Goal: Transaction & Acquisition: Book appointment/travel/reservation

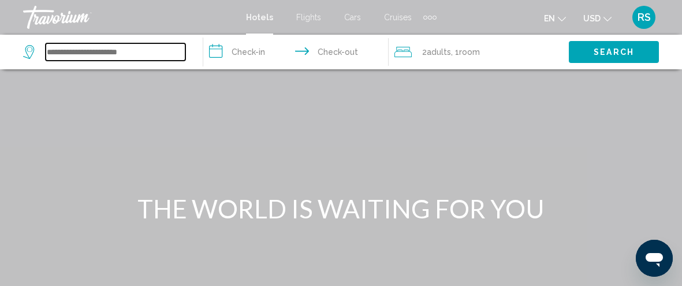
click at [57, 58] on input "Search widget" at bounding box center [116, 51] width 140 height 17
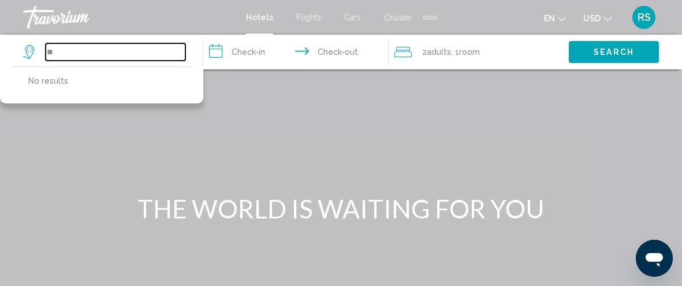
type input "*"
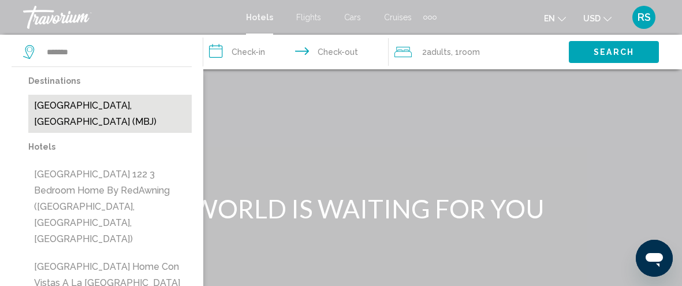
click at [107, 99] on button "[GEOGRAPHIC_DATA], [GEOGRAPHIC_DATA] (MBJ)" at bounding box center [109, 114] width 163 height 38
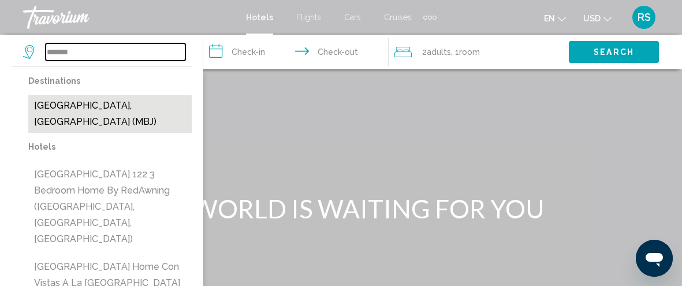
type input "**********"
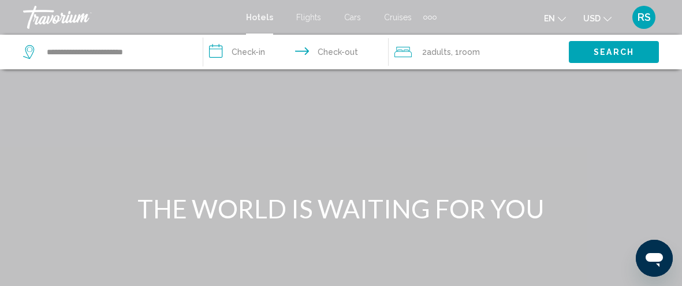
click at [252, 48] on input "**********" at bounding box center [298, 54] width 191 height 38
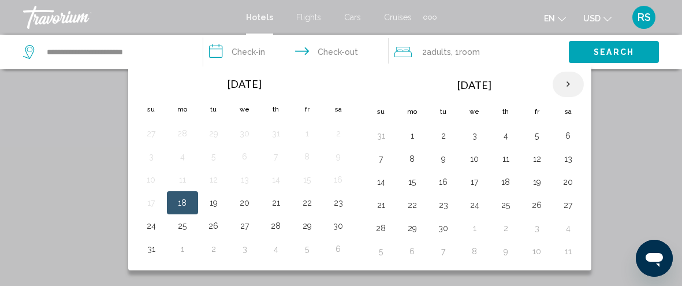
click at [553, 81] on th "Next month" at bounding box center [568, 84] width 31 height 25
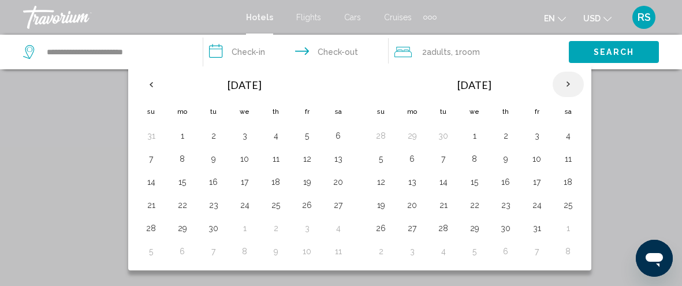
click at [553, 83] on th "Next month" at bounding box center [568, 84] width 31 height 25
click at [467, 227] on button "26" at bounding box center [475, 228] width 18 height 16
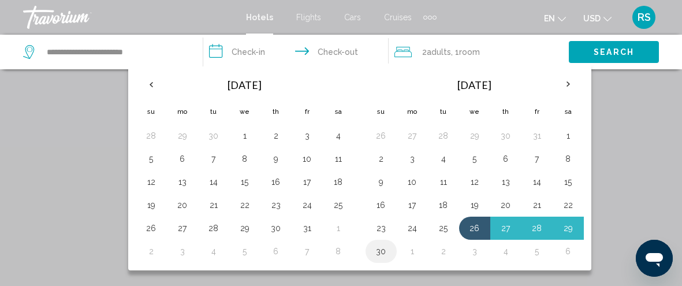
click at [373, 250] on button "30" at bounding box center [381, 251] width 18 height 16
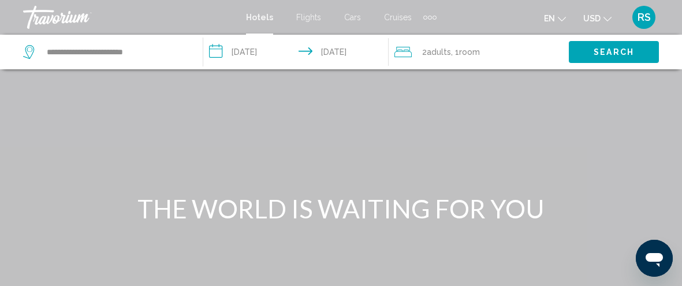
click at [261, 49] on input "**********" at bounding box center [298, 54] width 191 height 38
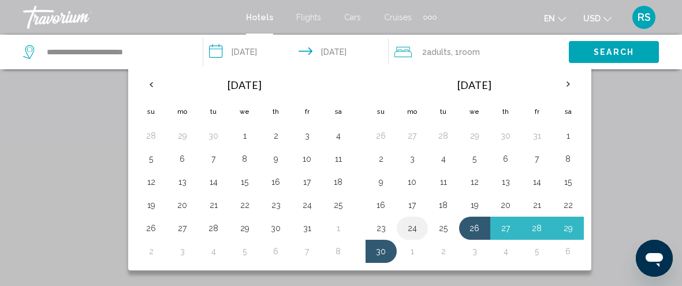
click at [407, 222] on button "24" at bounding box center [412, 228] width 18 height 16
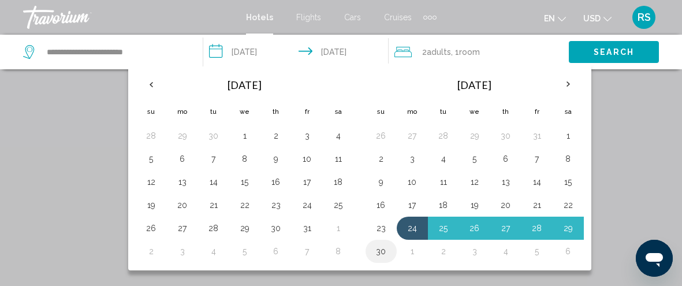
click at [383, 255] on button "30" at bounding box center [381, 251] width 18 height 16
type input "**********"
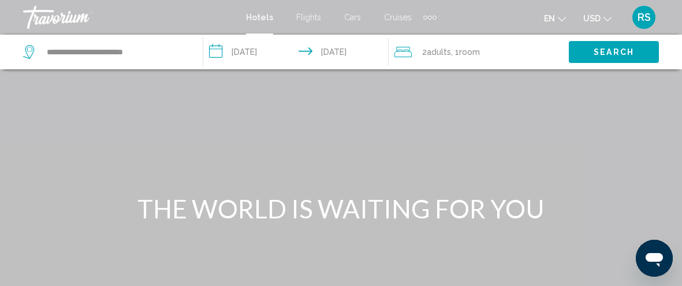
click at [606, 46] on button "Search" at bounding box center [614, 51] width 90 height 21
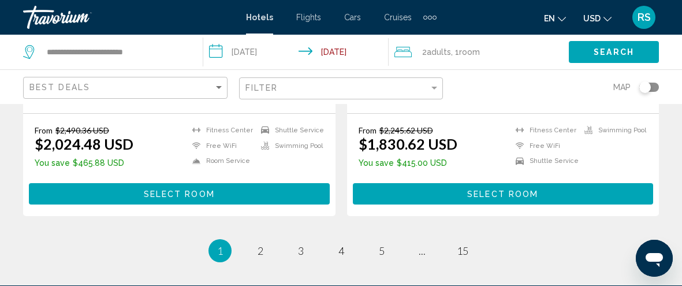
scroll to position [2541, 0]
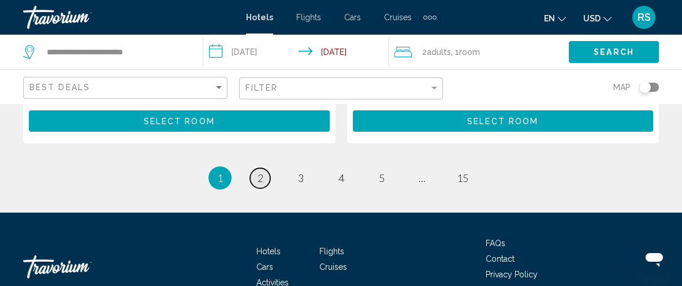
click at [262, 172] on span "2" at bounding box center [261, 178] width 6 height 13
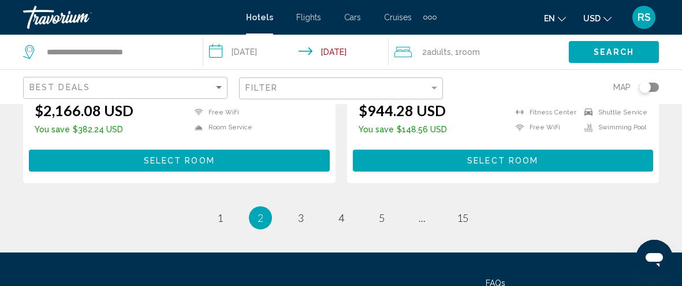
scroll to position [2526, 0]
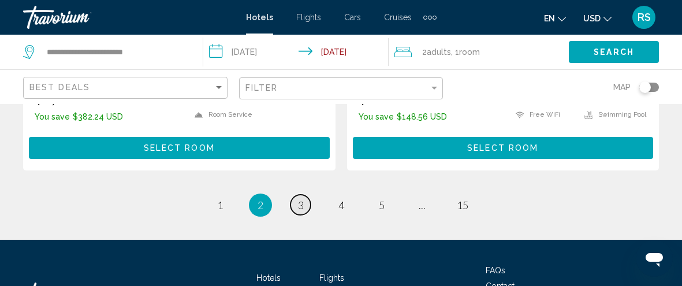
click at [304, 195] on link "page 3" at bounding box center [301, 205] width 20 height 20
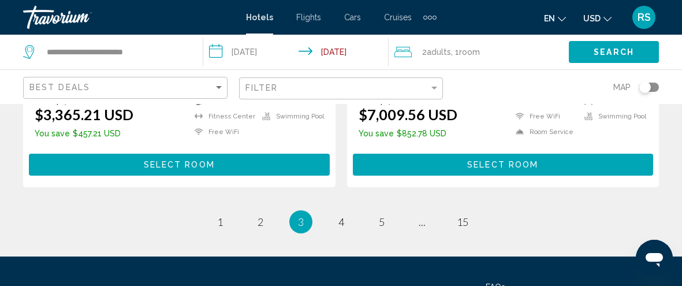
scroll to position [2466, 0]
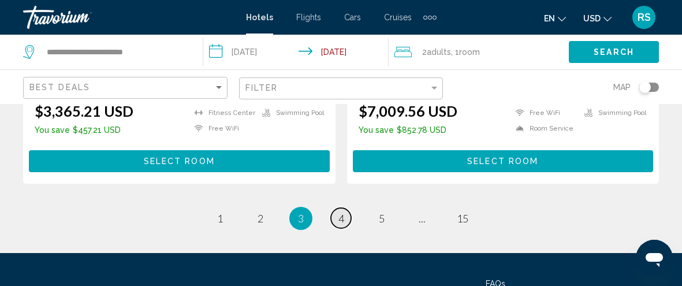
click at [333, 208] on link "page 4" at bounding box center [341, 218] width 20 height 20
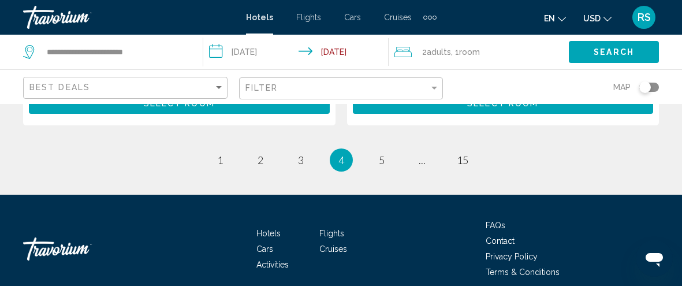
scroll to position [2460, 0]
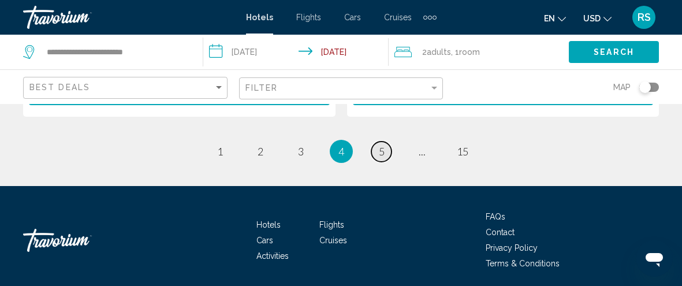
click at [377, 142] on link "page 5" at bounding box center [381, 152] width 20 height 20
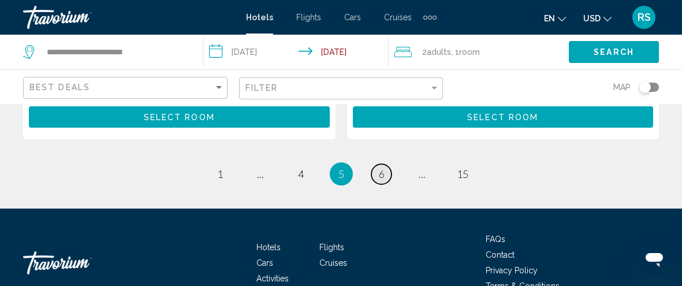
scroll to position [2476, 0]
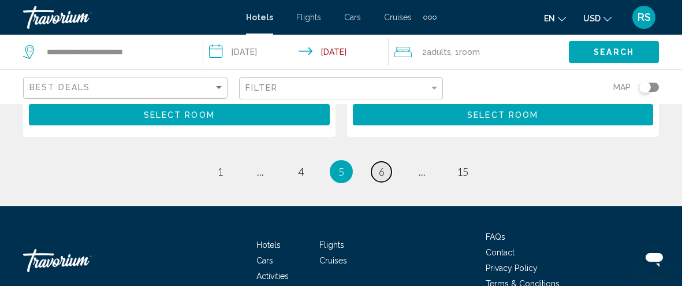
click at [377, 162] on link "page 6" at bounding box center [381, 172] width 20 height 20
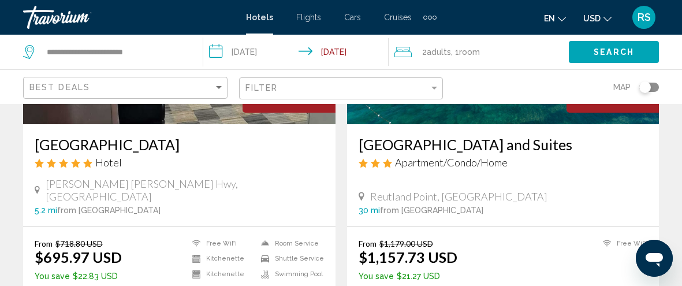
scroll to position [13, 0]
